Goal: Transaction & Acquisition: Purchase product/service

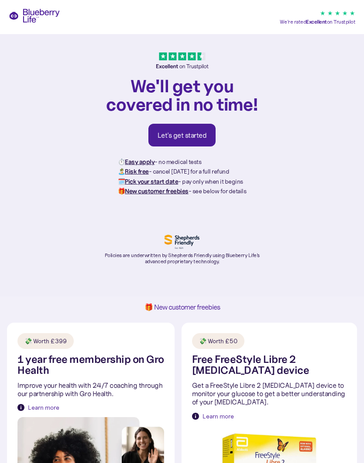
click at [187, 134] on div "Let's get started" at bounding box center [182, 135] width 49 height 9
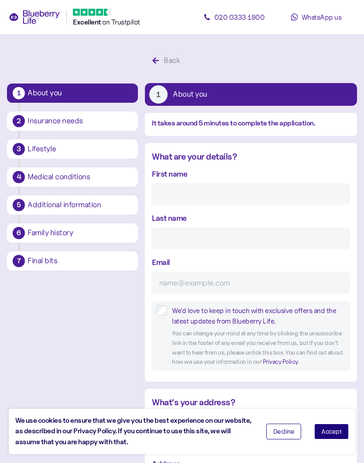
scroll to position [16, 0]
